Goal: Information Seeking & Learning: Check status

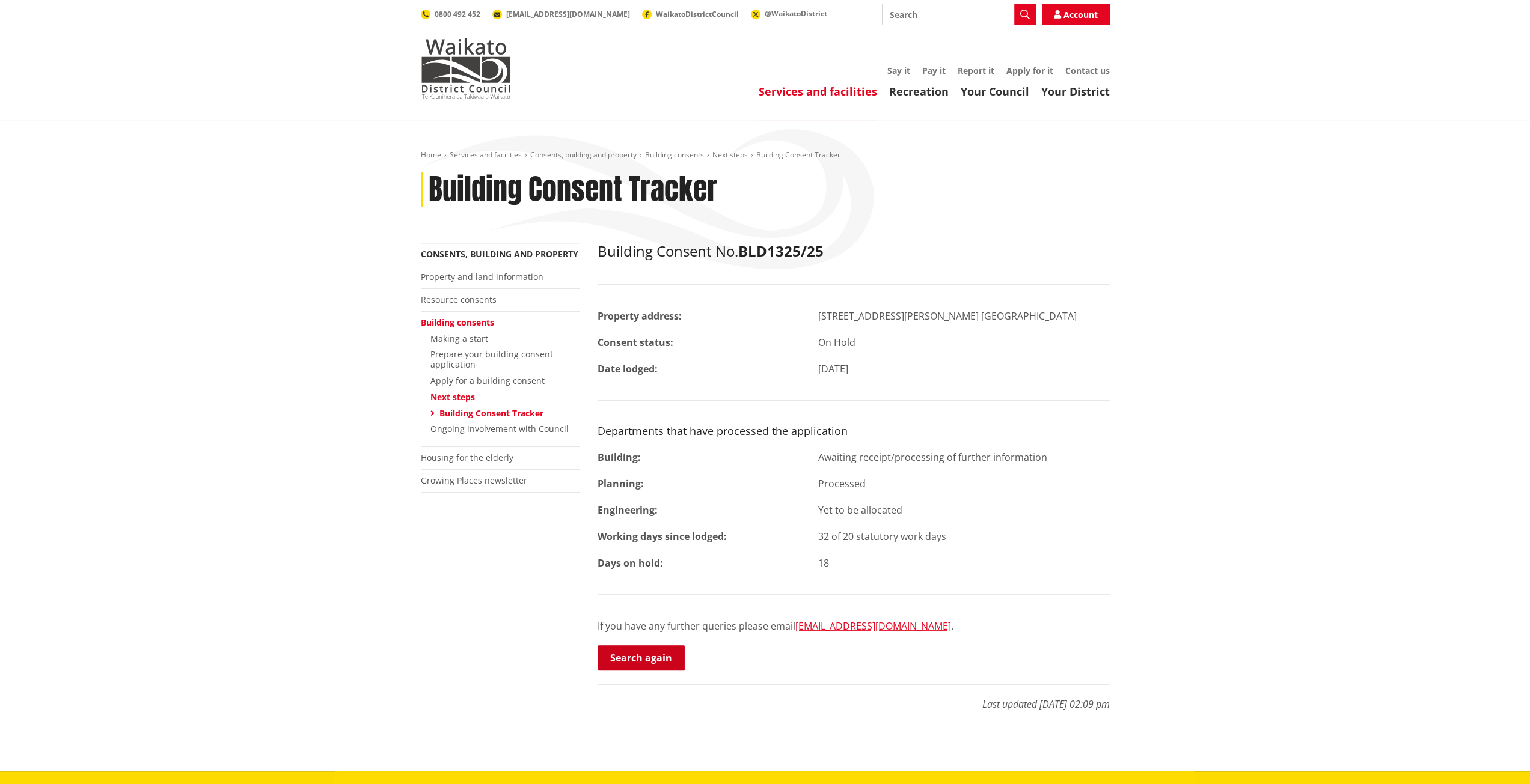
click at [640, 664] on link "Search again" at bounding box center [641, 658] width 87 height 25
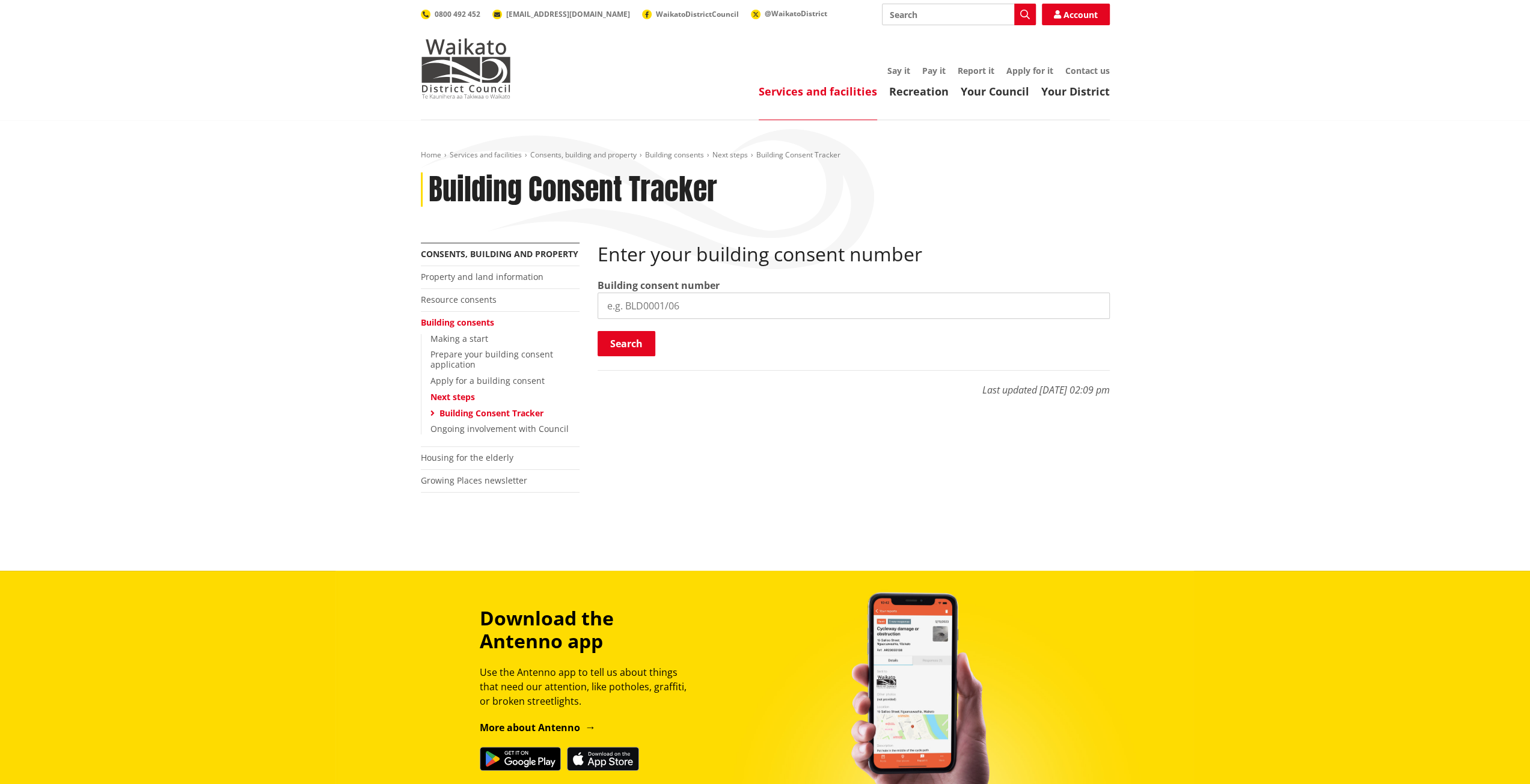
paste input "BLD1325/25"
type input "BLD1325/25"
click at [631, 345] on button "Search" at bounding box center [626, 343] width 58 height 25
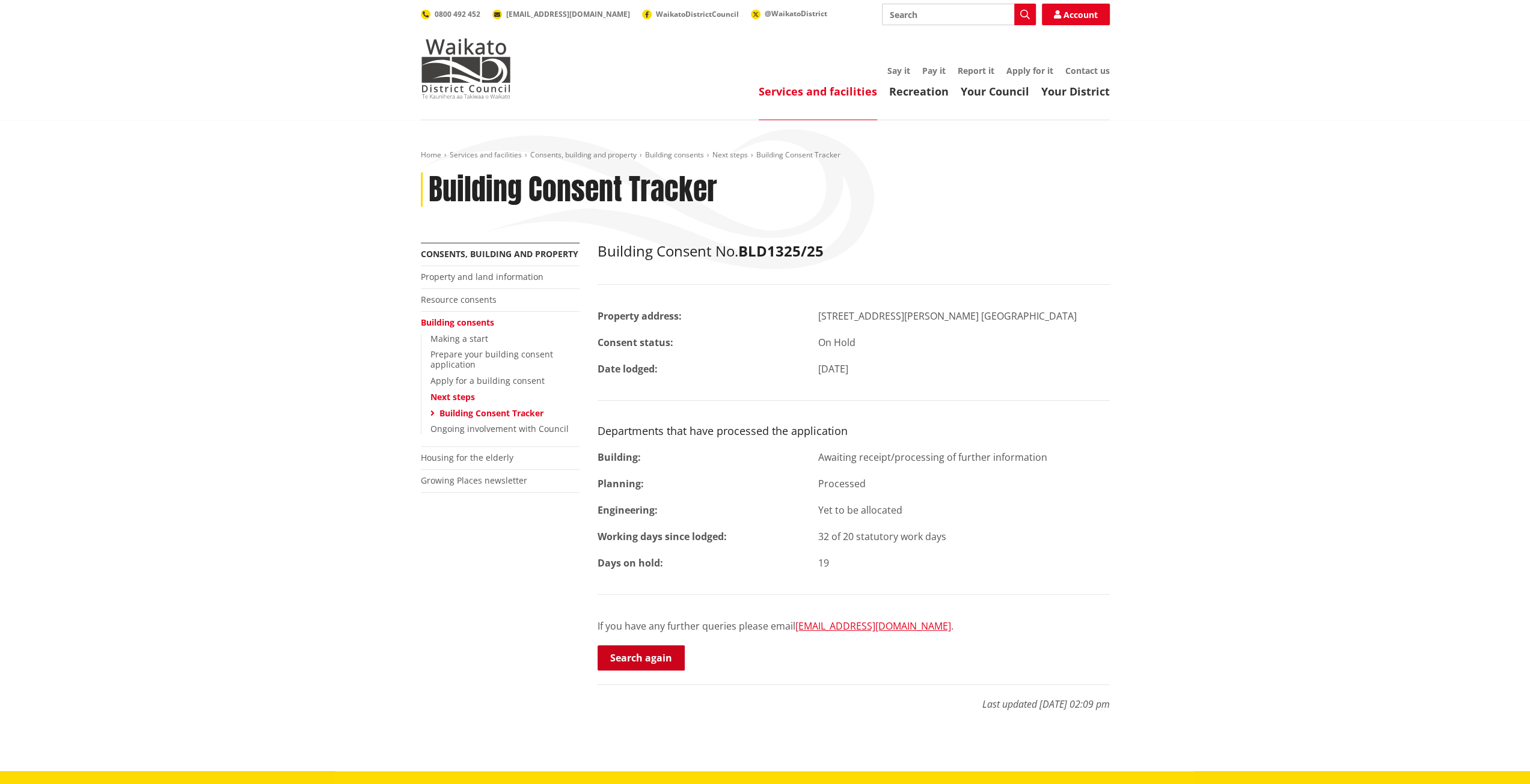
click at [620, 670] on p "Search again" at bounding box center [854, 659] width 512 height 27
click at [624, 661] on link "Search again" at bounding box center [641, 658] width 87 height 25
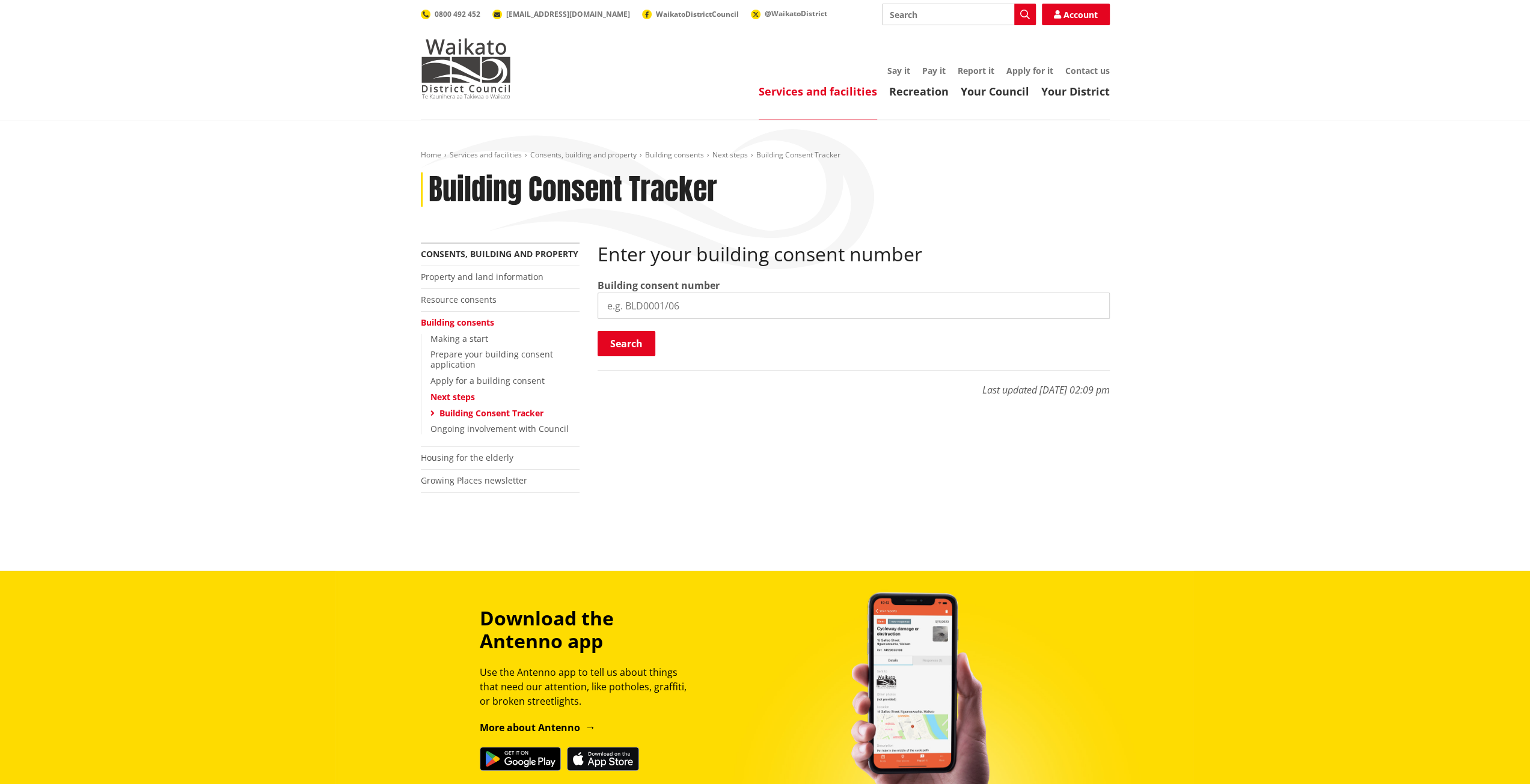
paste input "BLD0177/26"
type input "BLD0177/26"
click at [634, 345] on button "Search" at bounding box center [626, 343] width 58 height 25
